Goal: Information Seeking & Learning: Check status

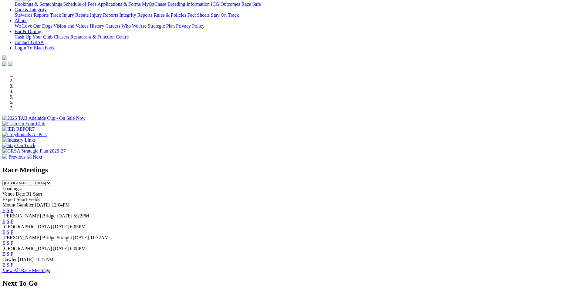
scroll to position [148, 0]
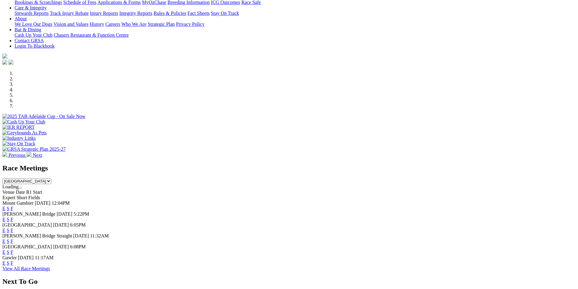
click at [13, 228] on link "F" at bounding box center [12, 230] width 3 height 5
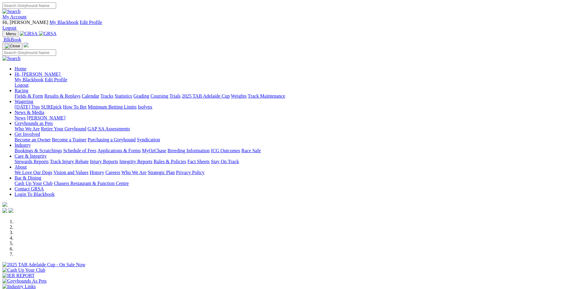
click at [80, 93] on link "Results & Replays" at bounding box center [62, 95] width 36 height 5
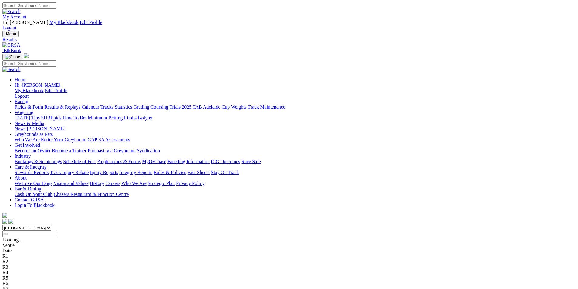
click at [44, 237] on span "11 races" at bounding box center [36, 239] width 16 height 5
